Goal: Transaction & Acquisition: Purchase product/service

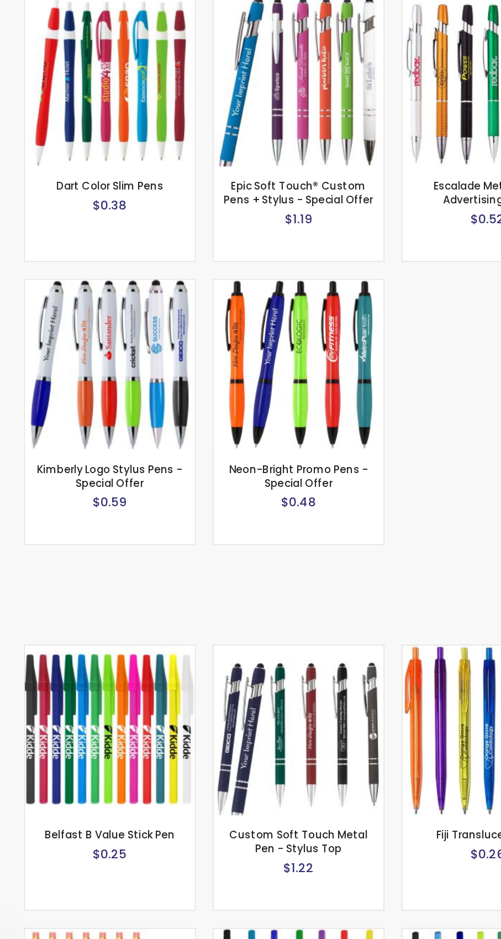
scroll to position [630, 0]
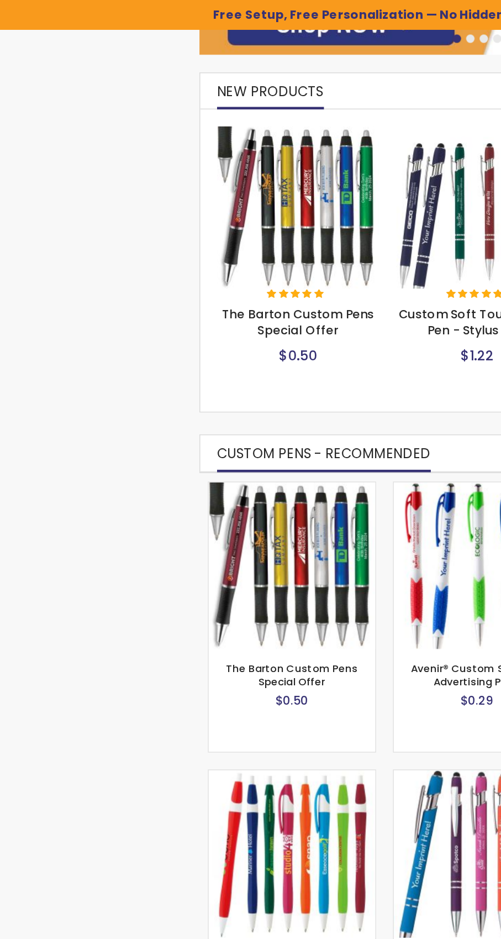
scroll to position [0, 0]
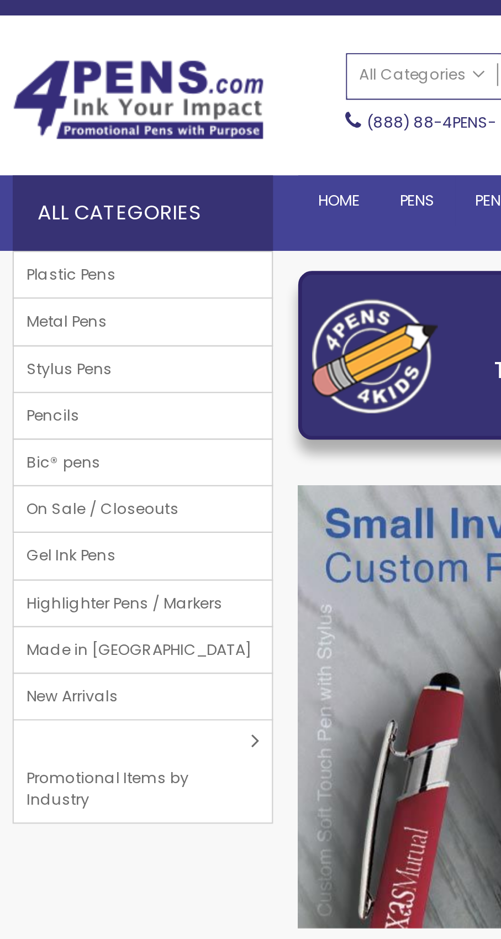
click at [83, 156] on link "Plastic Pens" at bounding box center [62, 157] width 113 height 20
